Goal: Check status

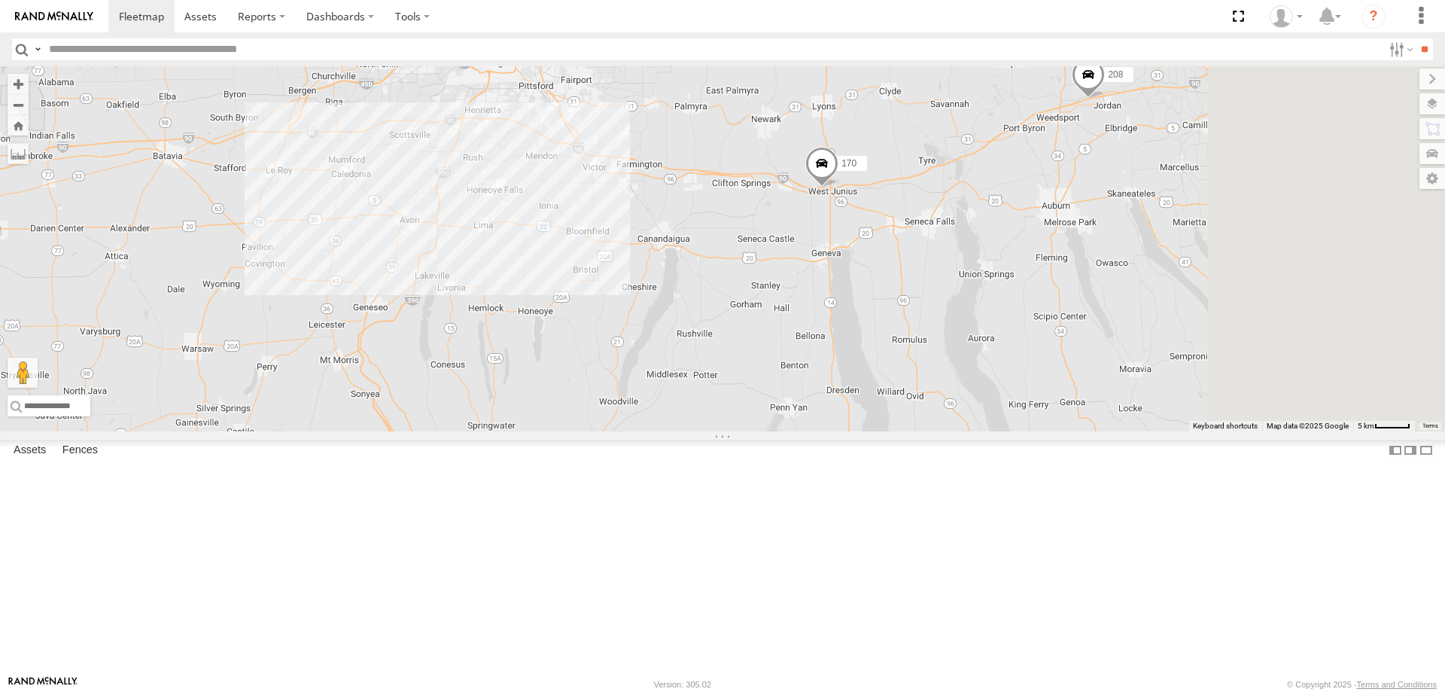
drag, startPoint x: 948, startPoint y: 154, endPoint x: 671, endPoint y: 532, distance: 469.0
click at [671, 431] on div "211 177 181 170 206 209 190 600453 169 208" at bounding box center [722, 248] width 1445 height 365
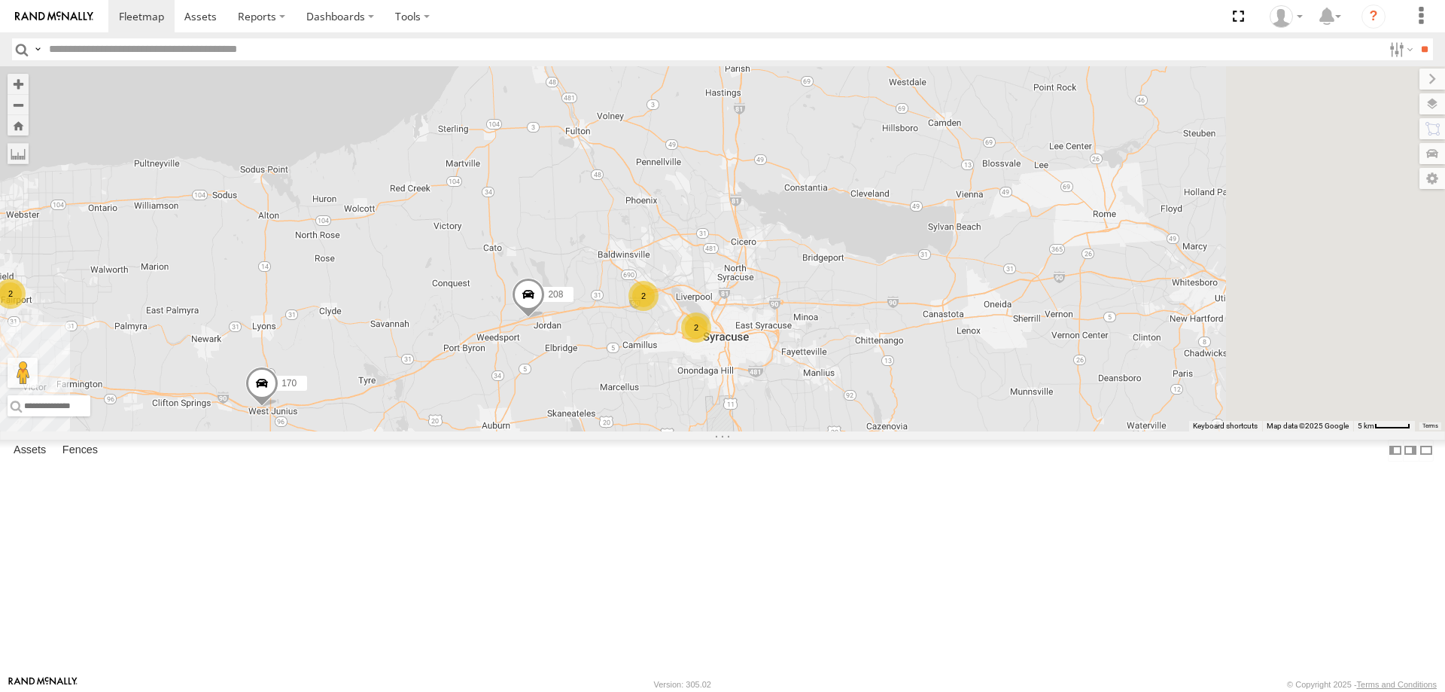
drag, startPoint x: 1237, startPoint y: 352, endPoint x: 707, endPoint y: 524, distance: 557.6
click at [707, 431] on div "211 177 181 170 206 209 190 600453 169 208 2 10 8 2 6 4 2 168 3" at bounding box center [722, 248] width 1445 height 365
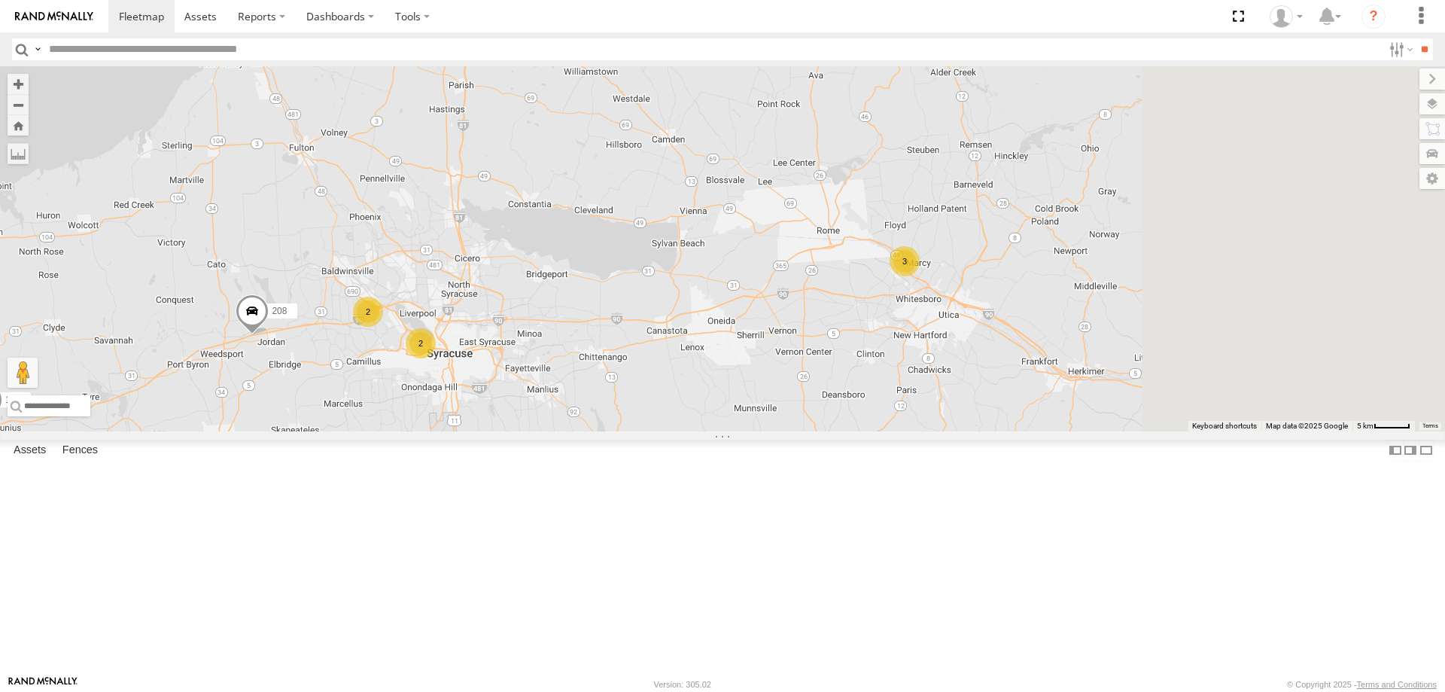
drag, startPoint x: 1264, startPoint y: 428, endPoint x: 905, endPoint y: 450, distance: 360.4
click at [905, 431] on div "211 177 181 170 206 209 190 600453 169 208 2 10 8 2 6 4 2 168 3 3" at bounding box center [722, 248] width 1445 height 365
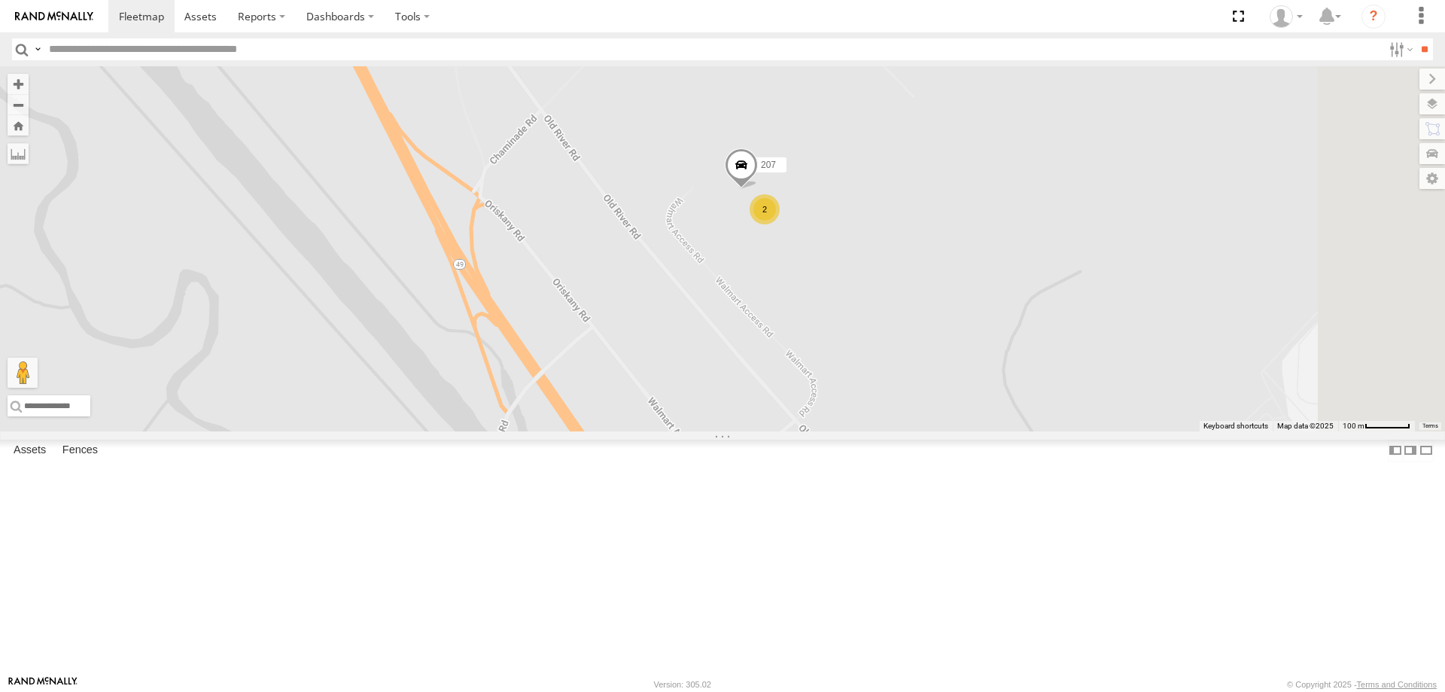
drag, startPoint x: 947, startPoint y: 285, endPoint x: 881, endPoint y: 443, distance: 171.4
click at [881, 431] on div "211 177 181 170 206 209 190 600453 169 208 168 2 207" at bounding box center [722, 248] width 1445 height 365
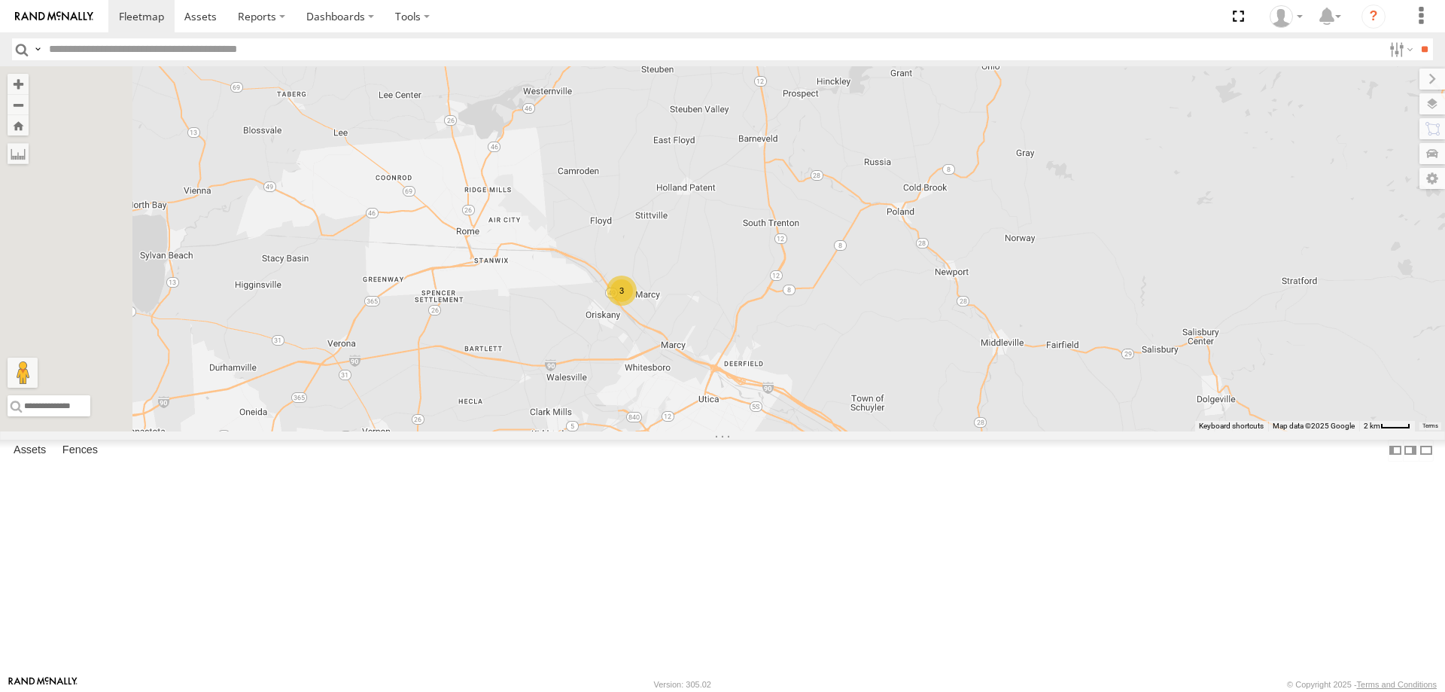
drag, startPoint x: 558, startPoint y: 544, endPoint x: 866, endPoint y: 398, distance: 341.4
click at [820, 417] on div "211 177 181 170 206 209 190 600453 169 208 168 3" at bounding box center [722, 248] width 1445 height 365
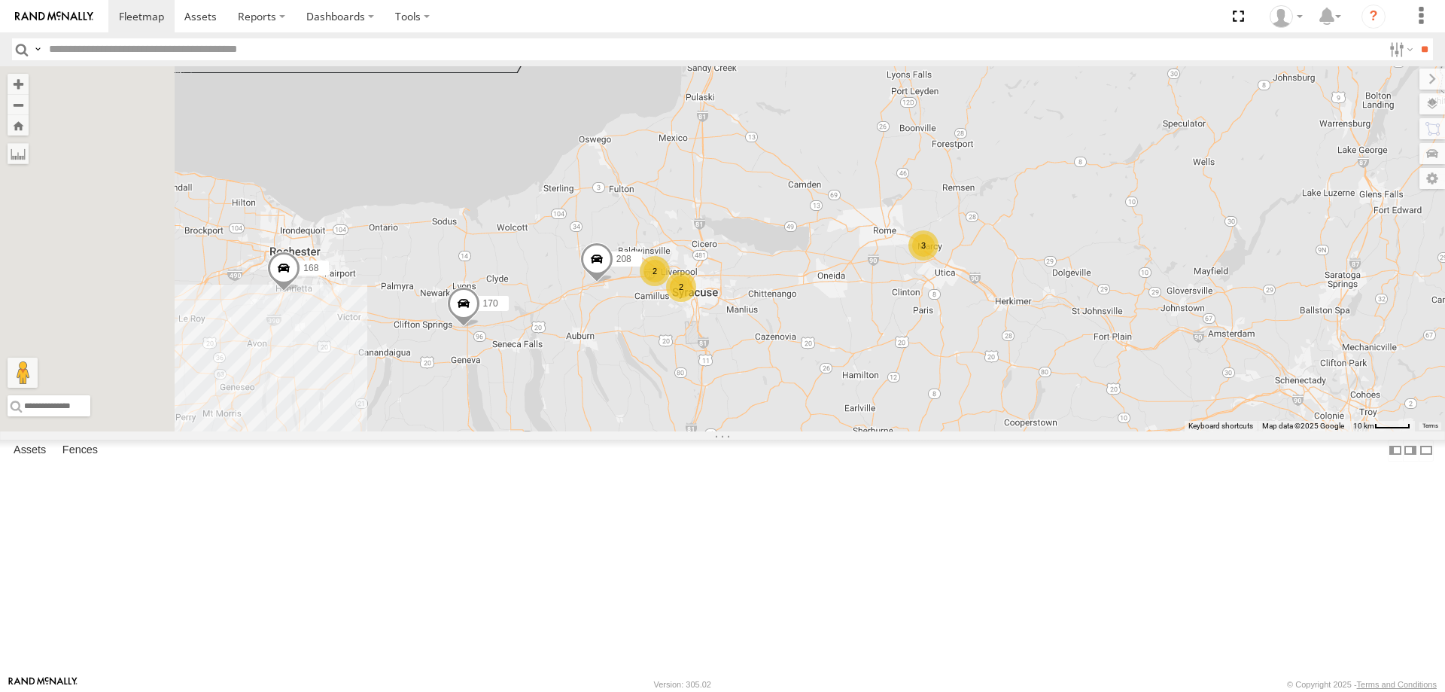
drag, startPoint x: 530, startPoint y: 535, endPoint x: 886, endPoint y: 458, distance: 364.3
click at [865, 431] on div "211 177 181 170 206 209 190 600453 169 208 168 3 2 2" at bounding box center [722, 248] width 1445 height 365
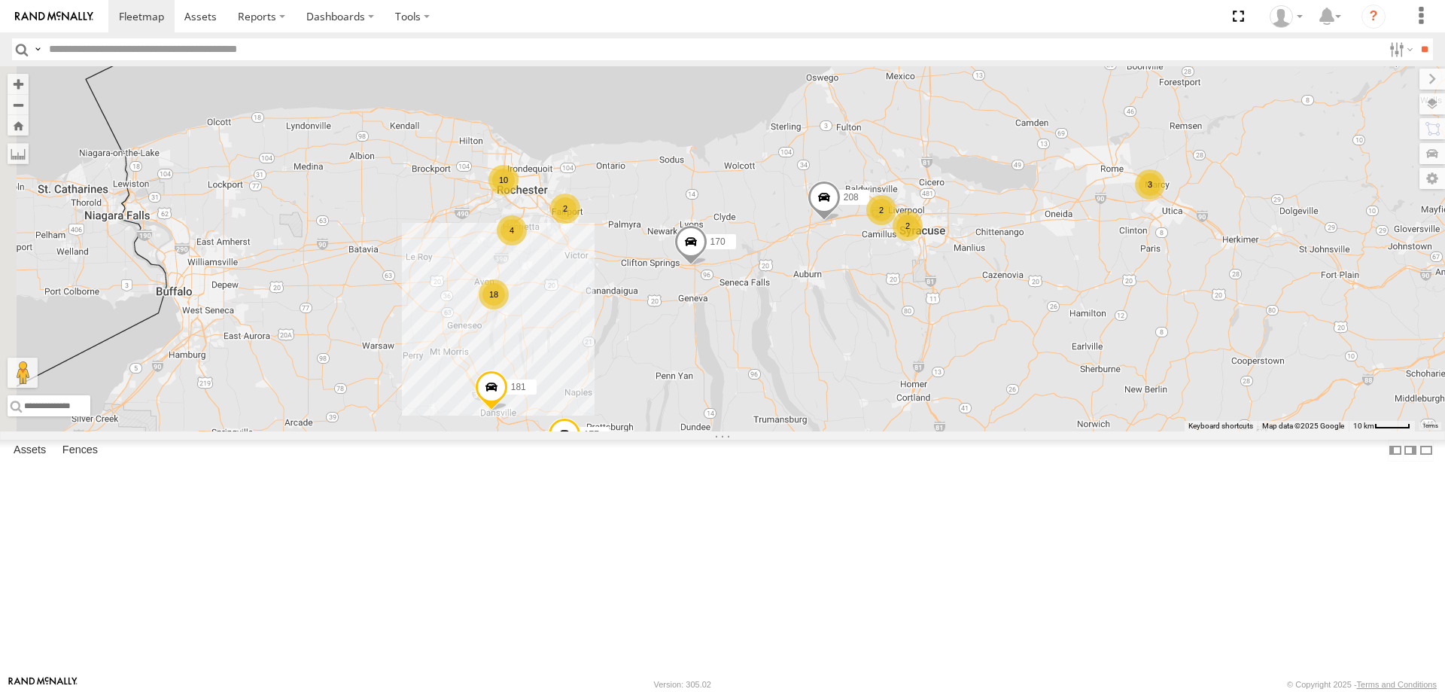
drag, startPoint x: 493, startPoint y: 494, endPoint x: 607, endPoint y: 452, distance: 121.6
click at [607, 431] on div "211 177 181 170 206 209 190 600453 169 208 3 2 2 18 10 2 4" at bounding box center [722, 248] width 1445 height 365
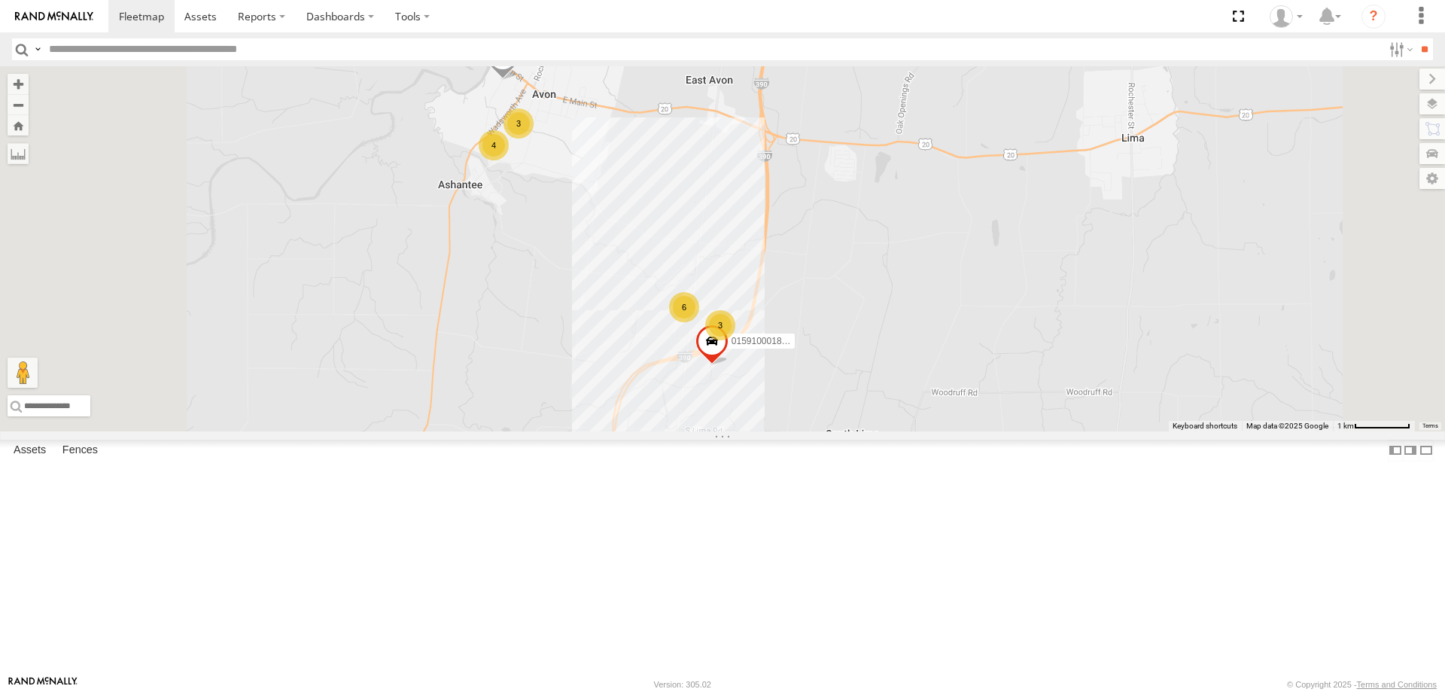
drag, startPoint x: 633, startPoint y: 260, endPoint x: 740, endPoint y: 385, distance: 163.8
click at [728, 380] on div "211 177 181 170 206 209 190 600453 169 208 168 6 4 171 015910001813289 3 3" at bounding box center [722, 248] width 1445 height 365
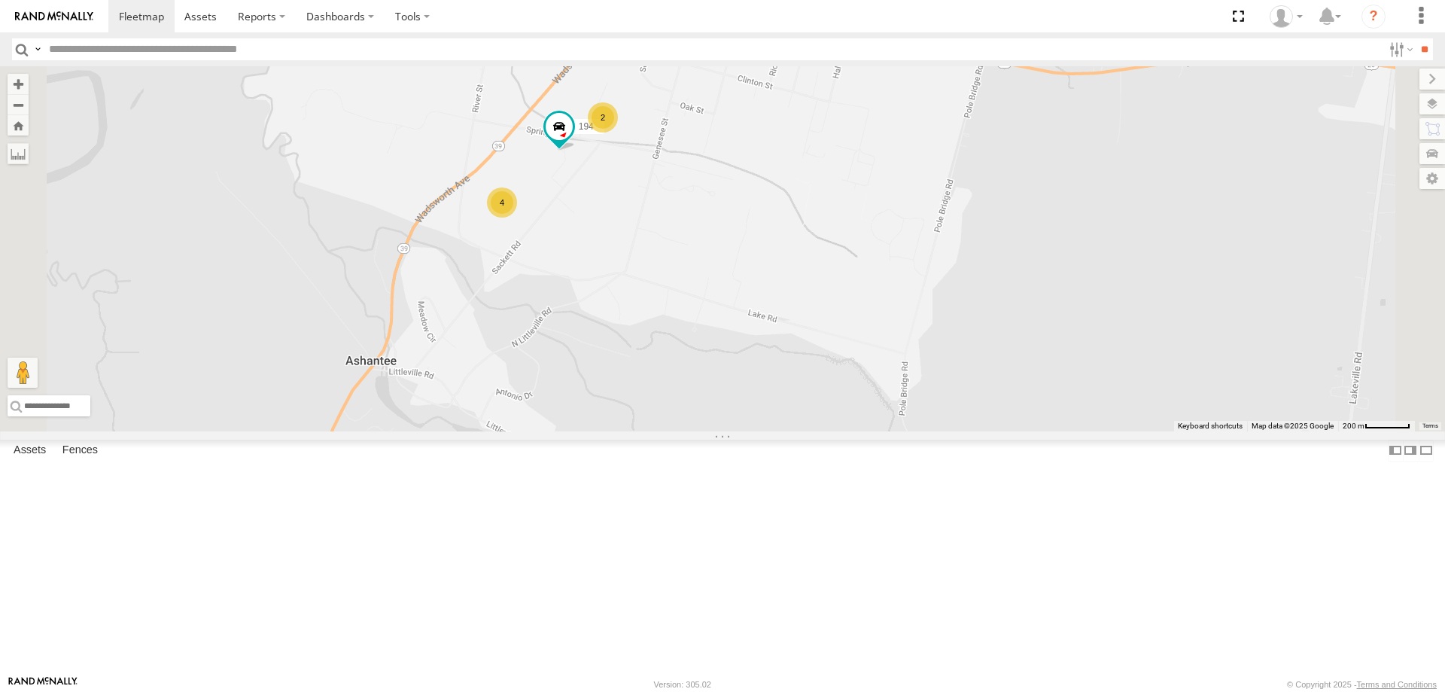
drag, startPoint x: 660, startPoint y: 214, endPoint x: 765, endPoint y: 461, distance: 267.7
click at [765, 431] on div "211 177 181 170 206 209 190 600453 169 208 168 171 015910001813289 4 2 194" at bounding box center [722, 248] width 1445 height 365
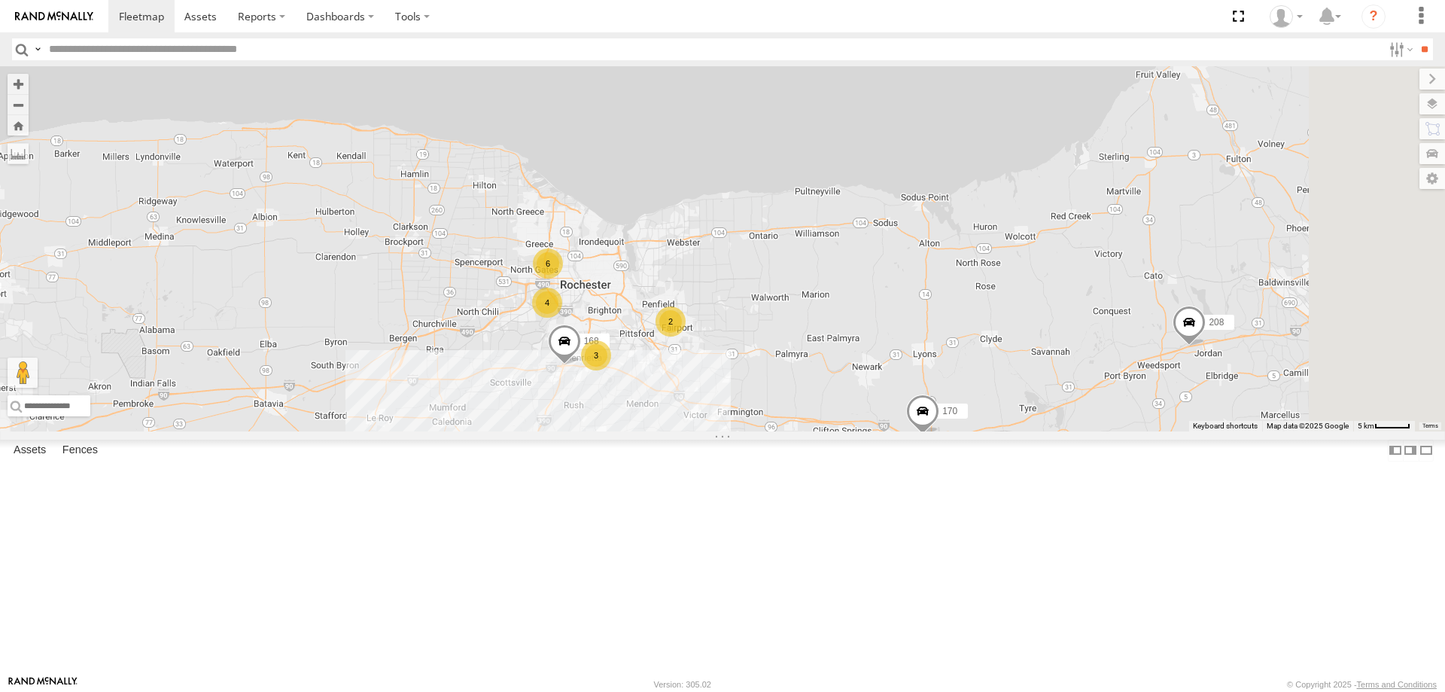
drag, startPoint x: 885, startPoint y: 303, endPoint x: 710, endPoint y: 456, distance: 232.0
click at [711, 431] on div "211 177 181 170 206 209 190 600453 169 208 10 8 6 4 2 168 3" at bounding box center [722, 248] width 1445 height 365
